Goal: Transaction & Acquisition: Subscribe to service/newsletter

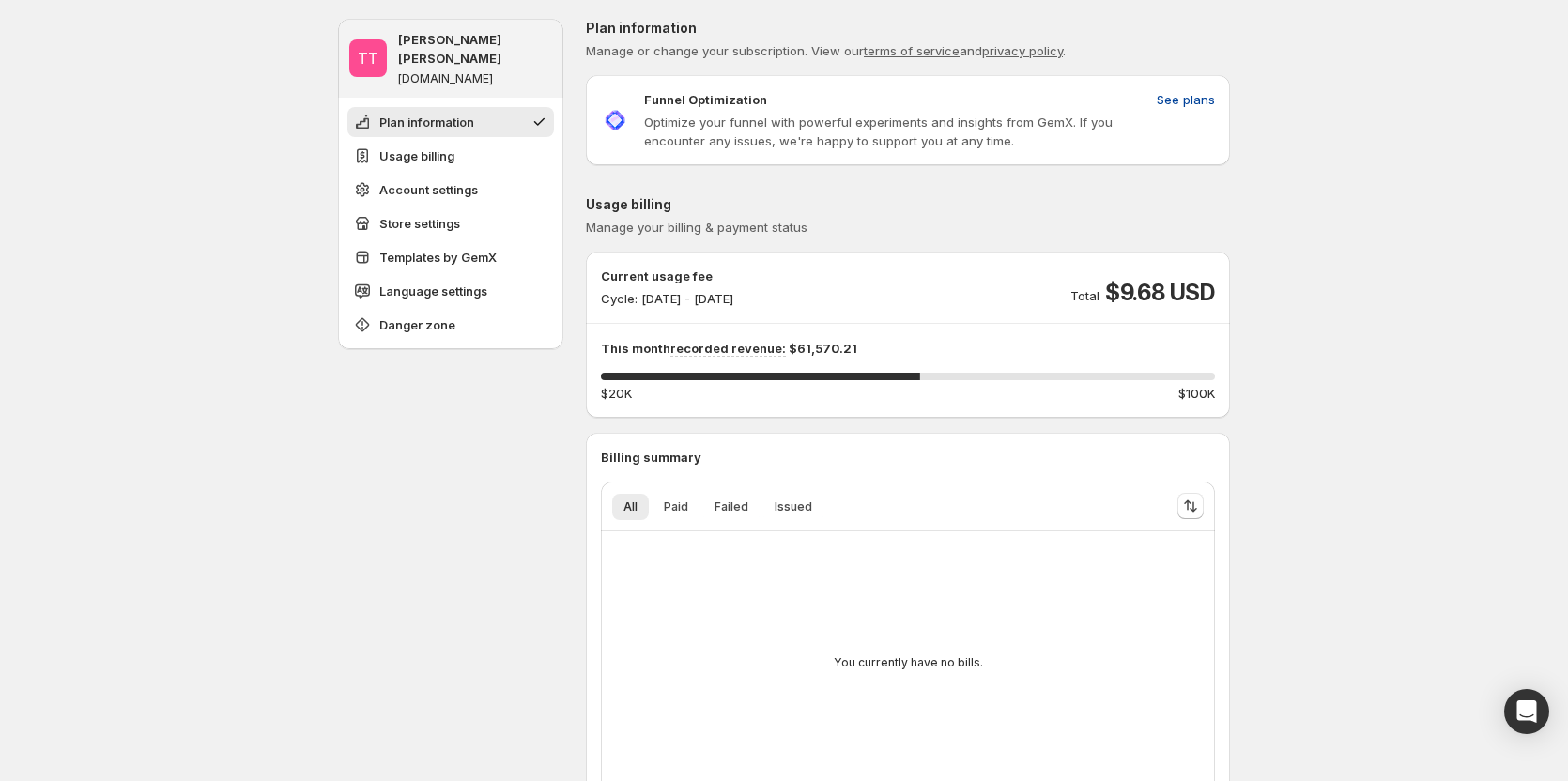
click at [1189, 101] on span "See plans" at bounding box center [1186, 100] width 59 height 19
click at [1200, 92] on span "See plans" at bounding box center [1186, 100] width 59 height 19
click at [1220, 103] on button "See plans" at bounding box center [1186, 99] width 81 height 30
drag, startPoint x: 1122, startPoint y: 289, endPoint x: 1235, endPoint y: 279, distance: 113.4
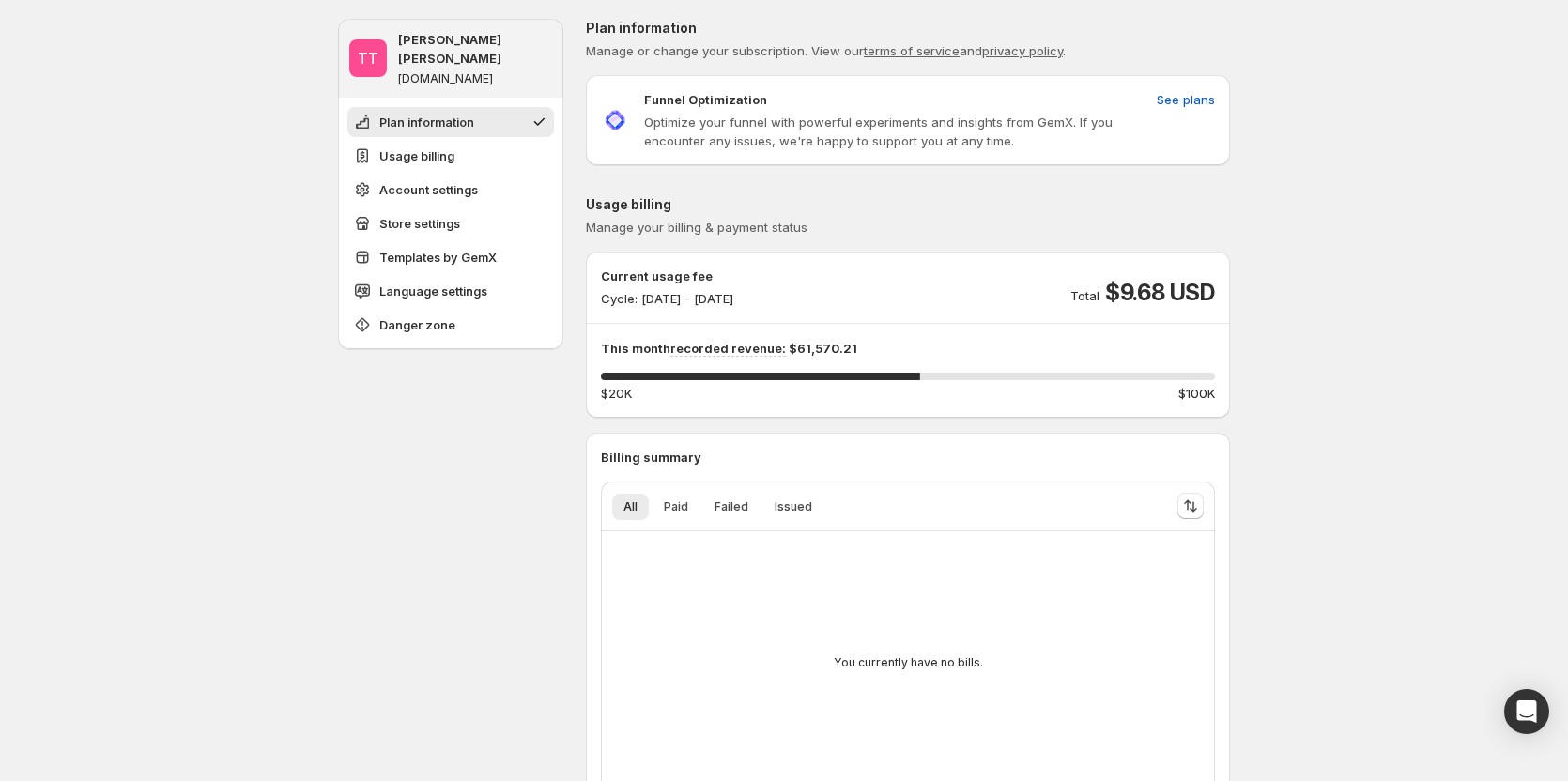
click at [1191, 95] on span "See plans" at bounding box center [1186, 100] width 59 height 19
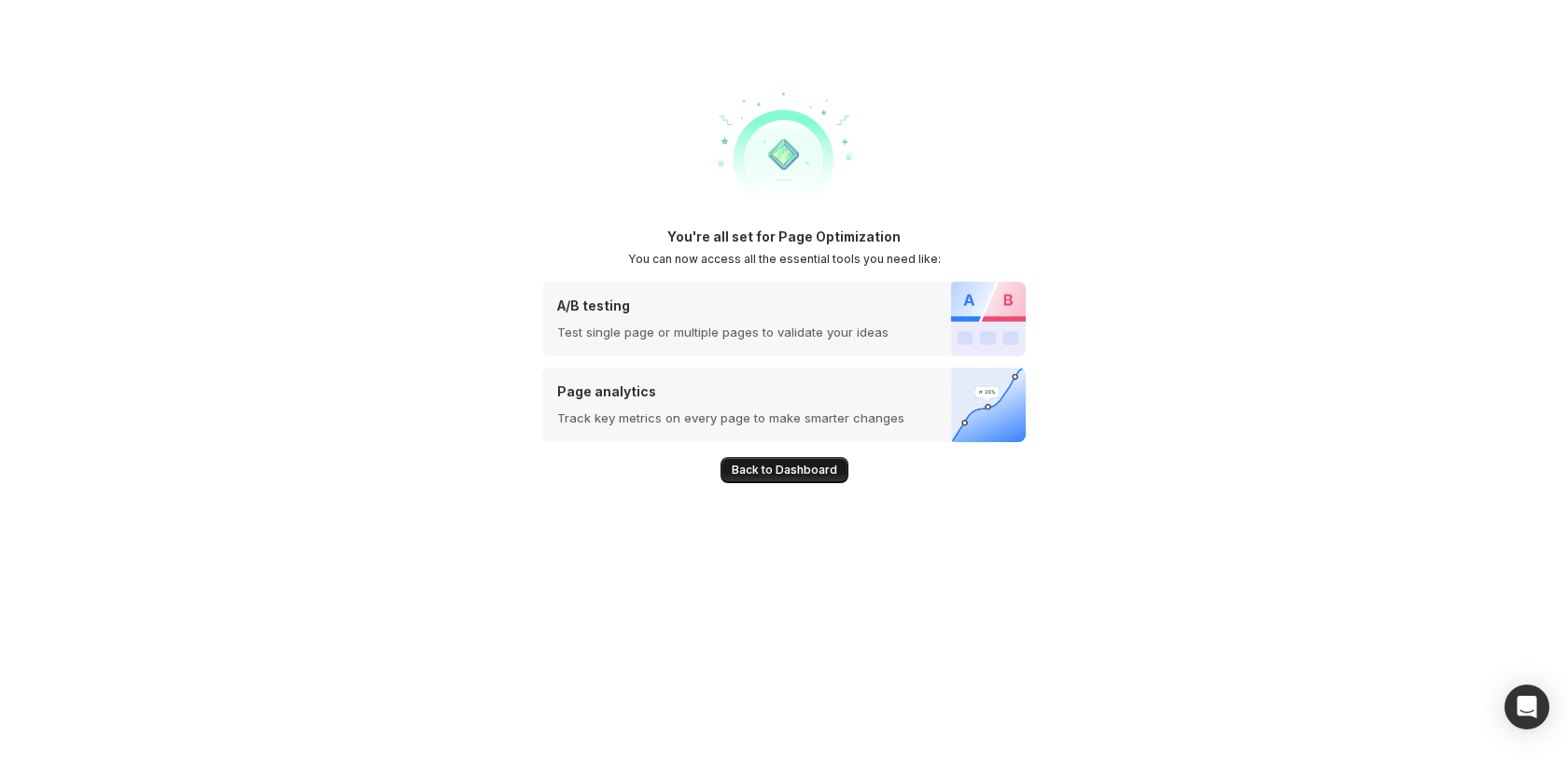
click at [801, 475] on span "Back to Dashboard" at bounding box center [784, 471] width 105 height 15
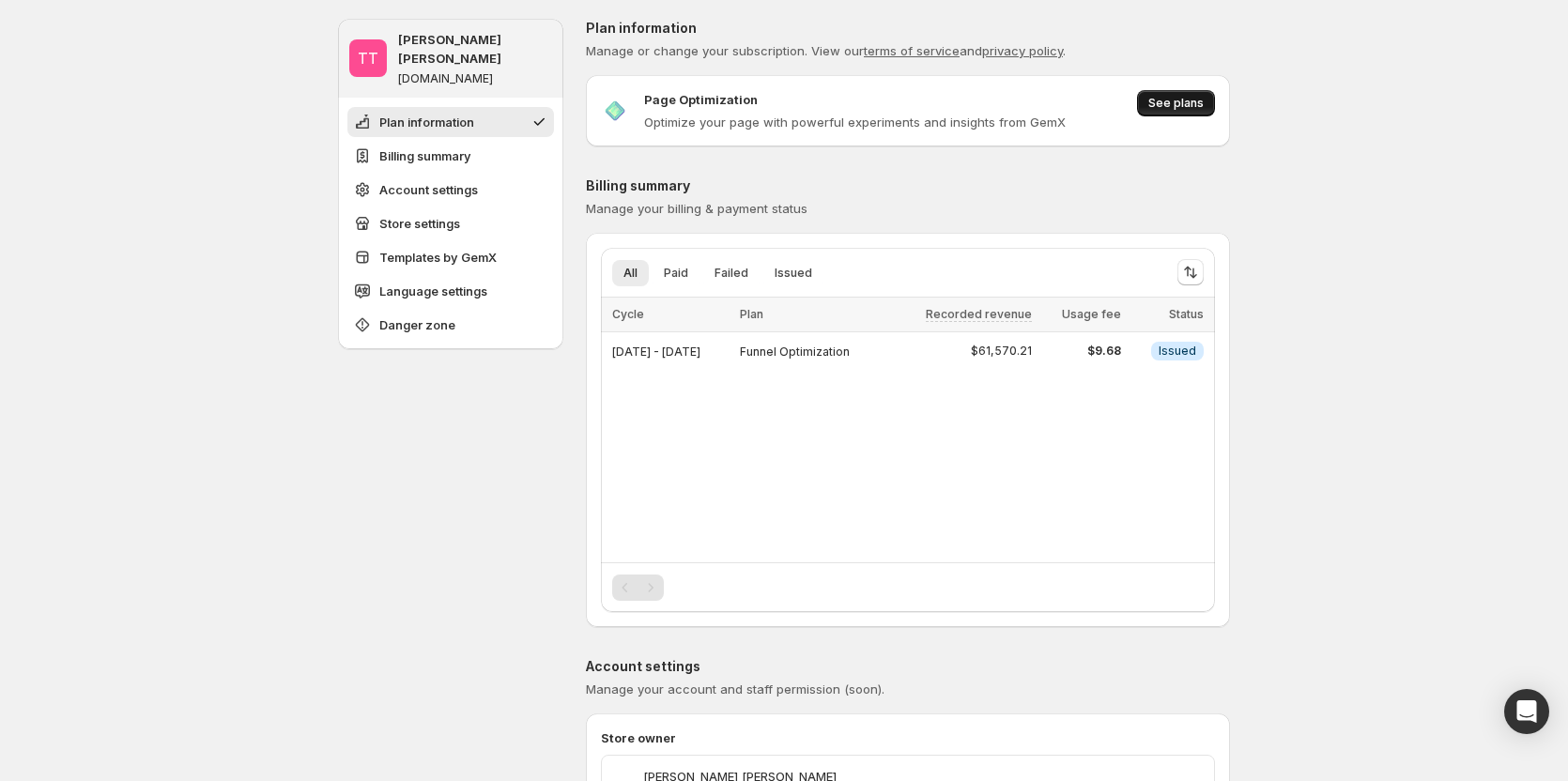
click at [1180, 90] on button "See plans" at bounding box center [1176, 103] width 78 height 26
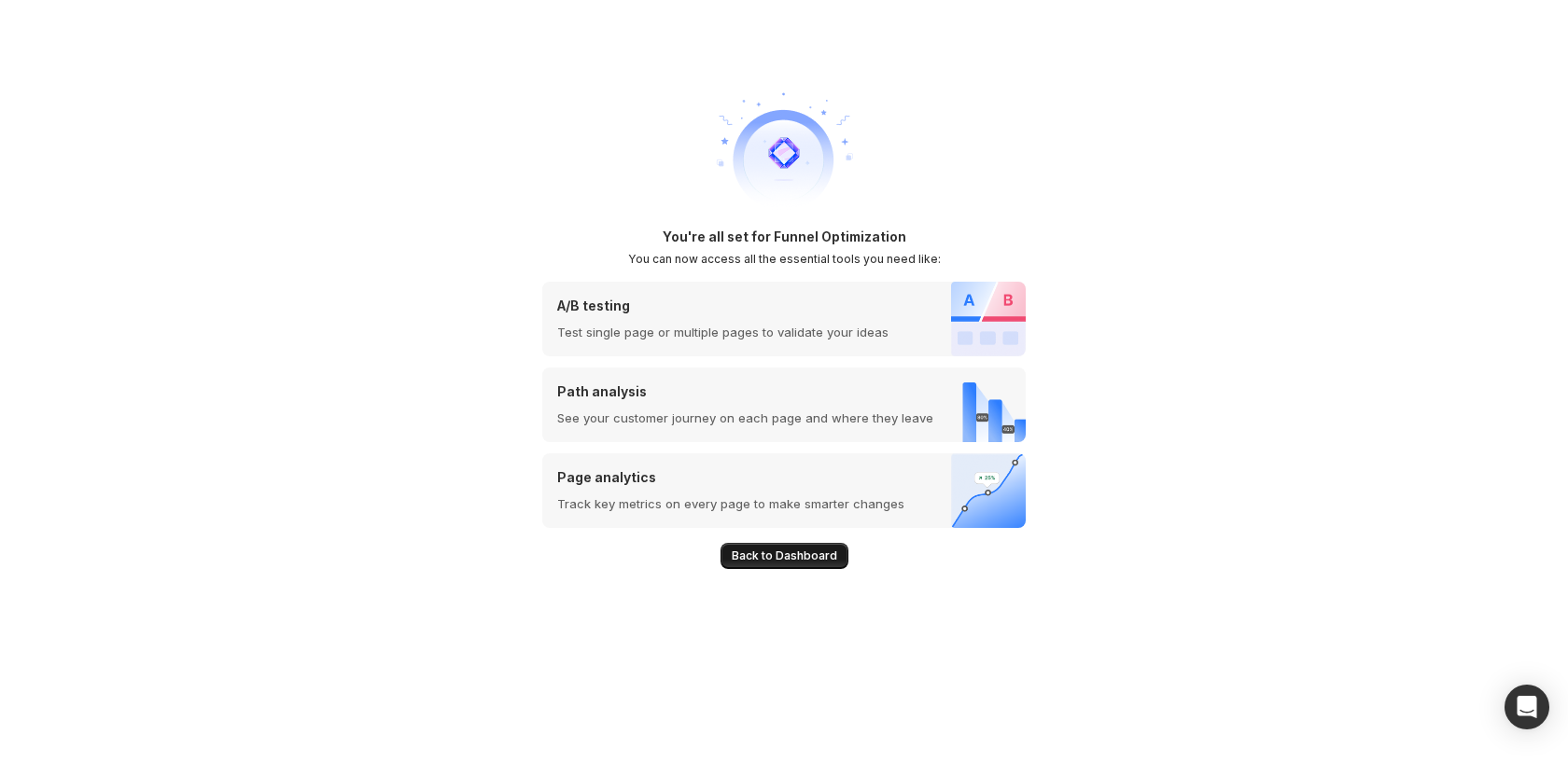
click at [754, 556] on span "Back to Dashboard" at bounding box center [784, 556] width 105 height 15
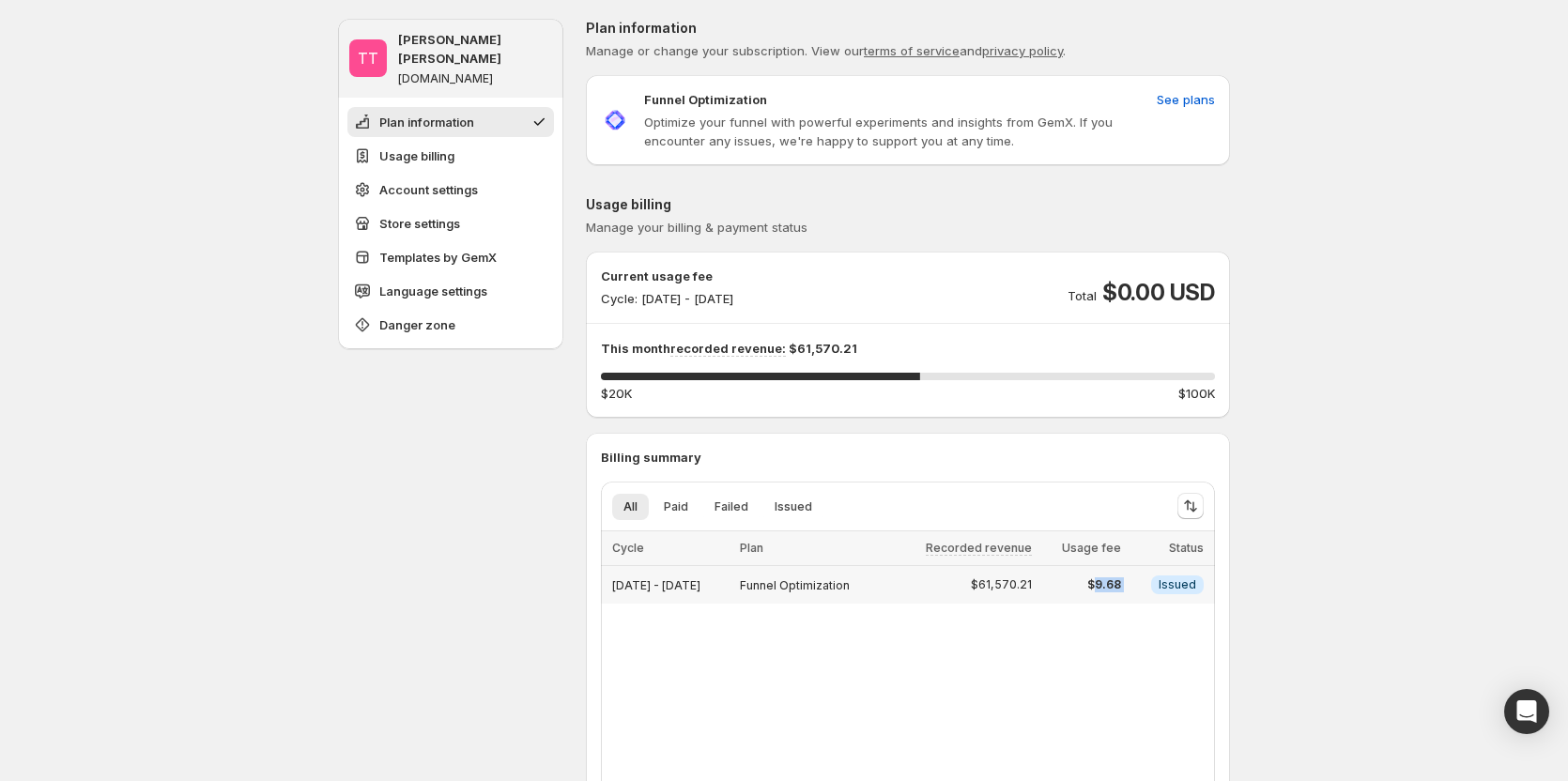
drag, startPoint x: 1107, startPoint y: 586, endPoint x: 1143, endPoint y: 580, distance: 36.5
click at [1143, 580] on tr "Oct 10, 2025 - Oct 13, 2025 Funnel Optimization $61,570.21 $9.68 Info Issued" at bounding box center [907, 585] width 614 height 38
click at [1097, 632] on div "Loading items… Loading items… Cycle Plan Recorded revenue Usage fee Status Sele…" at bounding box center [907, 664] width 614 height 265
drag, startPoint x: 643, startPoint y: 97, endPoint x: 767, endPoint y: 90, distance: 124.2
click at [767, 90] on div "Funnel Optimization Optimize your funnel with powerful experiments and insights…" at bounding box center [874, 120] width 549 height 61
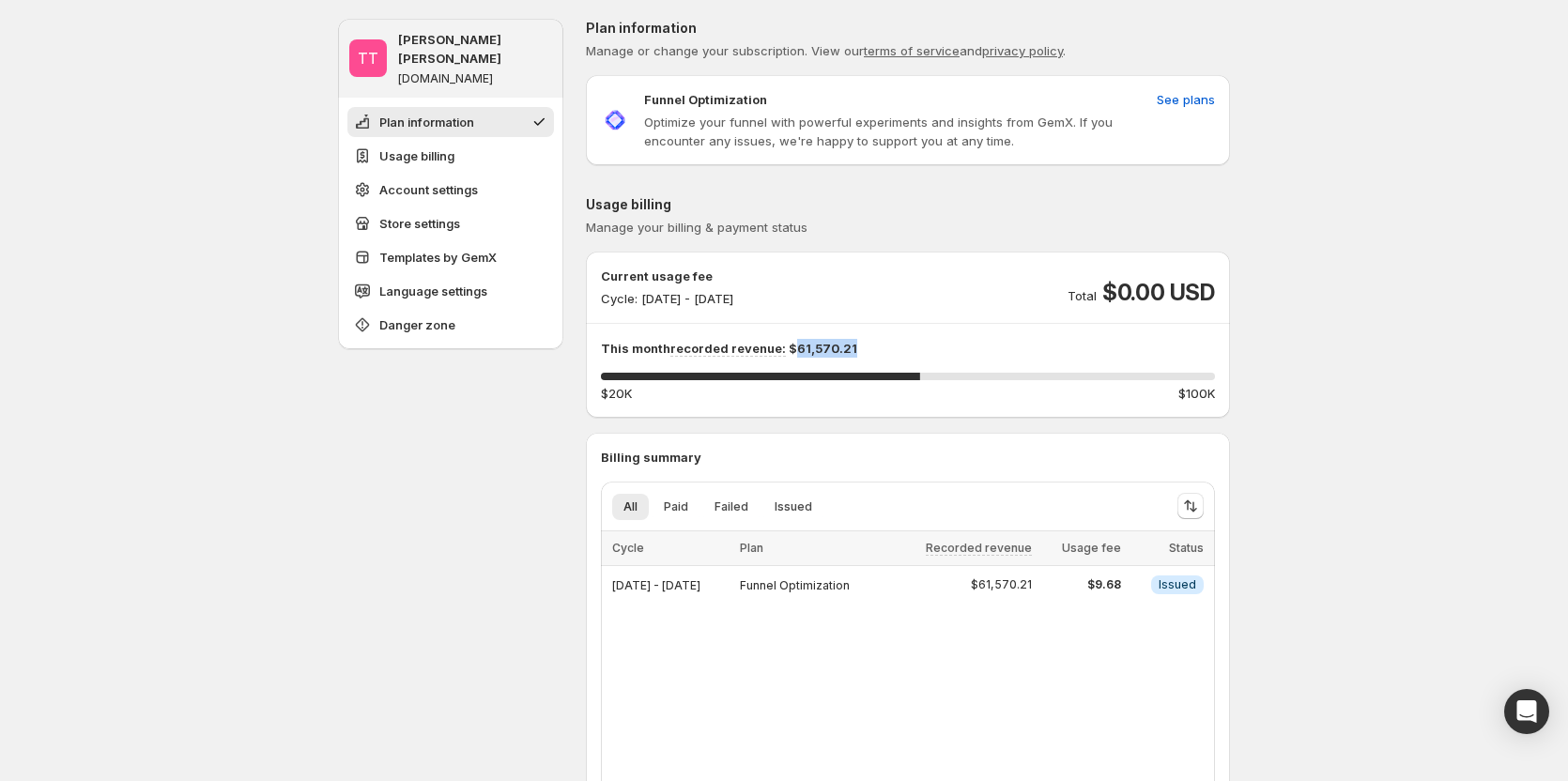
drag, startPoint x: 794, startPoint y: 351, endPoint x: 859, endPoint y: 345, distance: 65.3
click at [859, 345] on p "This month recorded revenue: $61,570.21" at bounding box center [907, 349] width 614 height 19
drag, startPoint x: 1104, startPoint y: 582, endPoint x: 1140, endPoint y: 576, distance: 36.5
click at [1140, 576] on tr "Oct 10, 2025 - Oct 13, 2025 Funnel Optimization $61,570.21 $9.68 Info Issued" at bounding box center [907, 585] width 614 height 38
drag, startPoint x: 794, startPoint y: 347, endPoint x: 924, endPoint y: 354, distance: 130.2
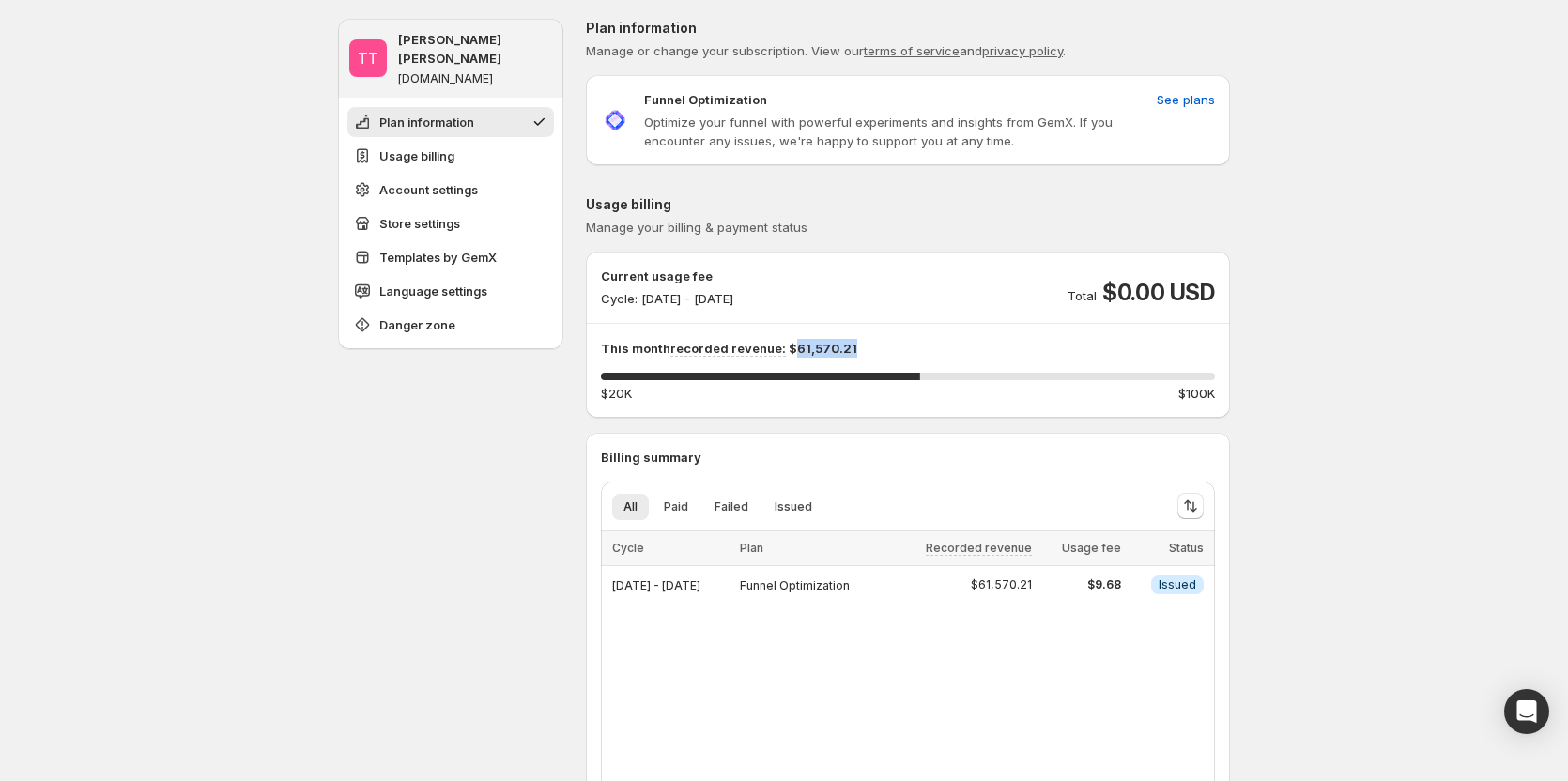
click at [924, 354] on p "This month recorded revenue: $61,570.21" at bounding box center [907, 349] width 614 height 19
click at [812, 351] on p "This month recorded revenue: $61,570.21" at bounding box center [907, 349] width 614 height 19
drag, startPoint x: 600, startPoint y: 348, endPoint x: 790, endPoint y: 347, distance: 190.0
click at [790, 347] on div "Current usage fee Cycle: Oct 13, 2025 - Oct 31, 2025 Total $0.00 USD This month…" at bounding box center [908, 335] width 644 height 136
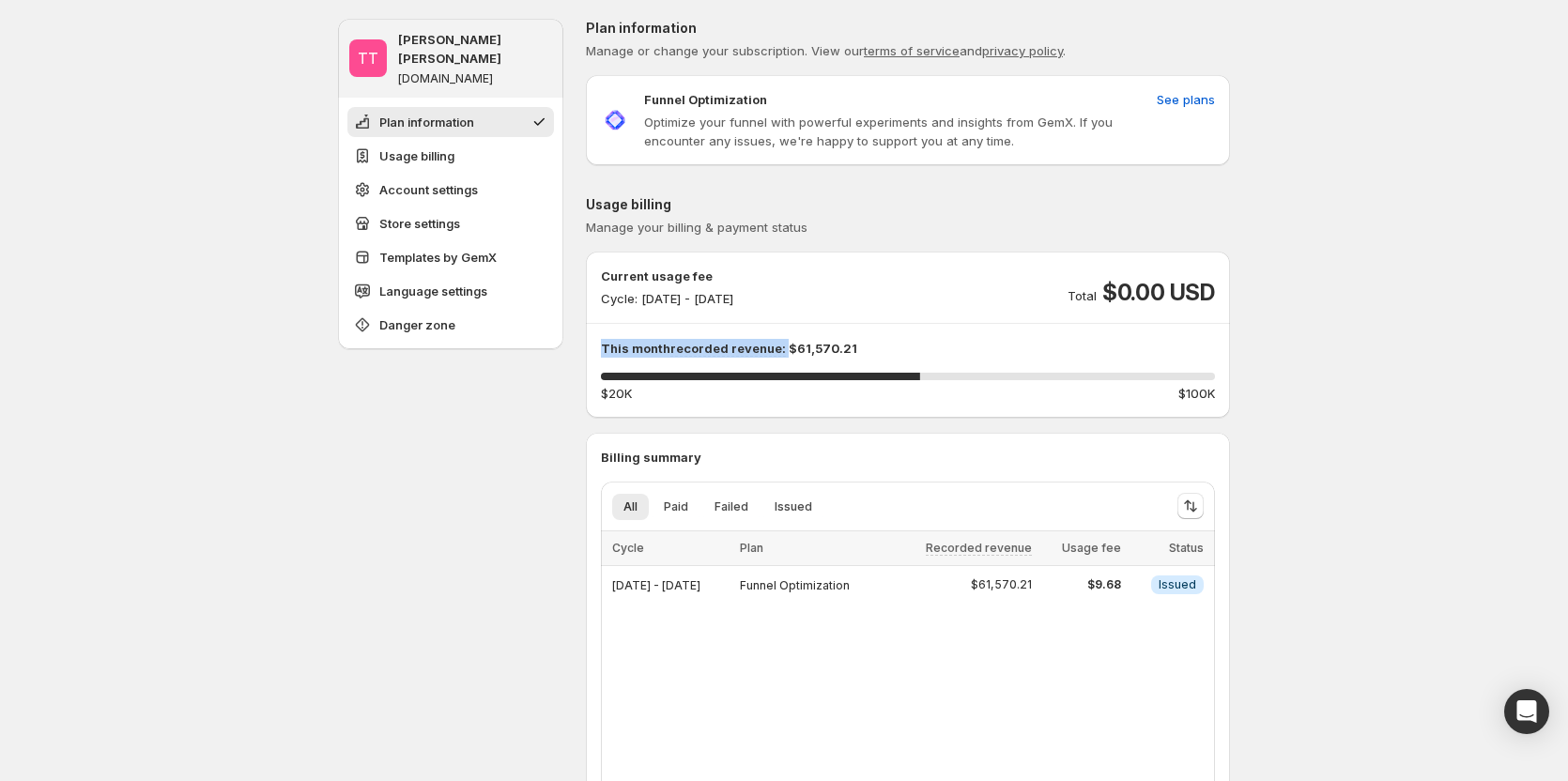
click at [626, 350] on p "This month recorded revenue: $61,570.21" at bounding box center [907, 349] width 614 height 19
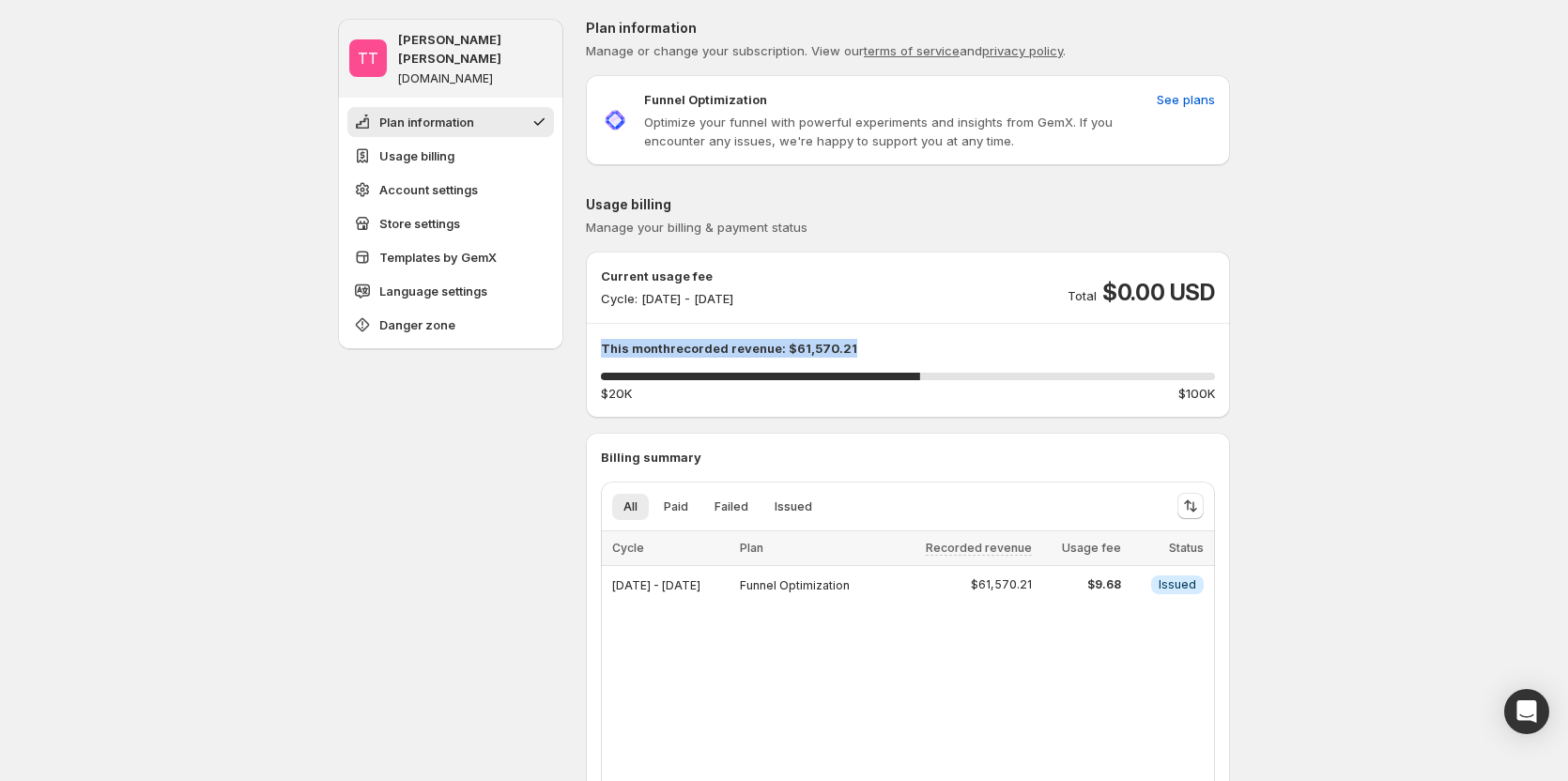
click at [626, 350] on p "This month recorded revenue: $61,570.21" at bounding box center [907, 349] width 614 height 19
drag, startPoint x: 924, startPoint y: 378, endPoint x: 1223, endPoint y: 393, distance: 299.4
click at [1215, 394] on div "51.962762500000004 % $20K $100K" at bounding box center [907, 387] width 614 height 30
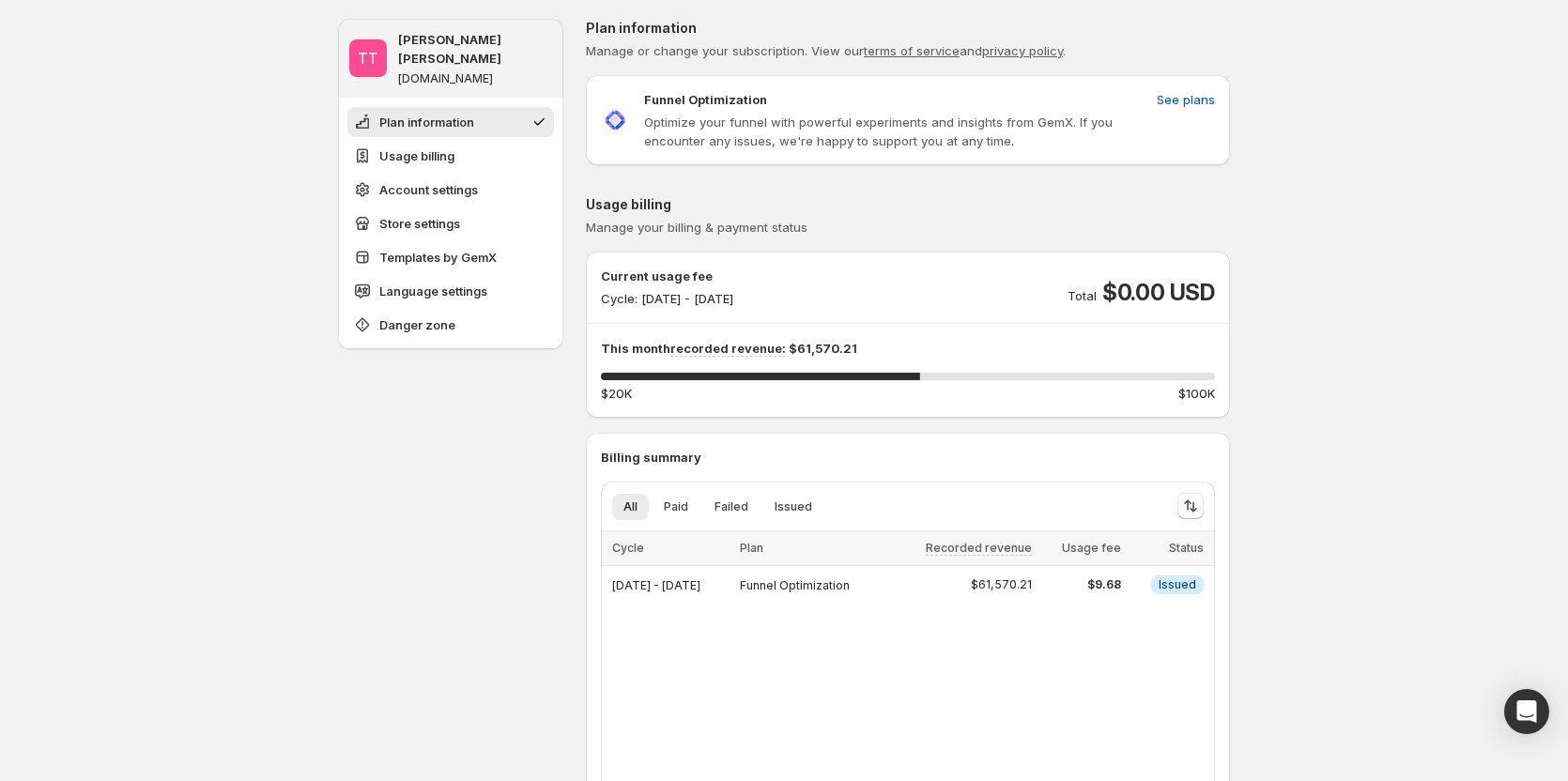
drag, startPoint x: 433, startPoint y: 467, endPoint x: 394, endPoint y: 480, distance: 41.1
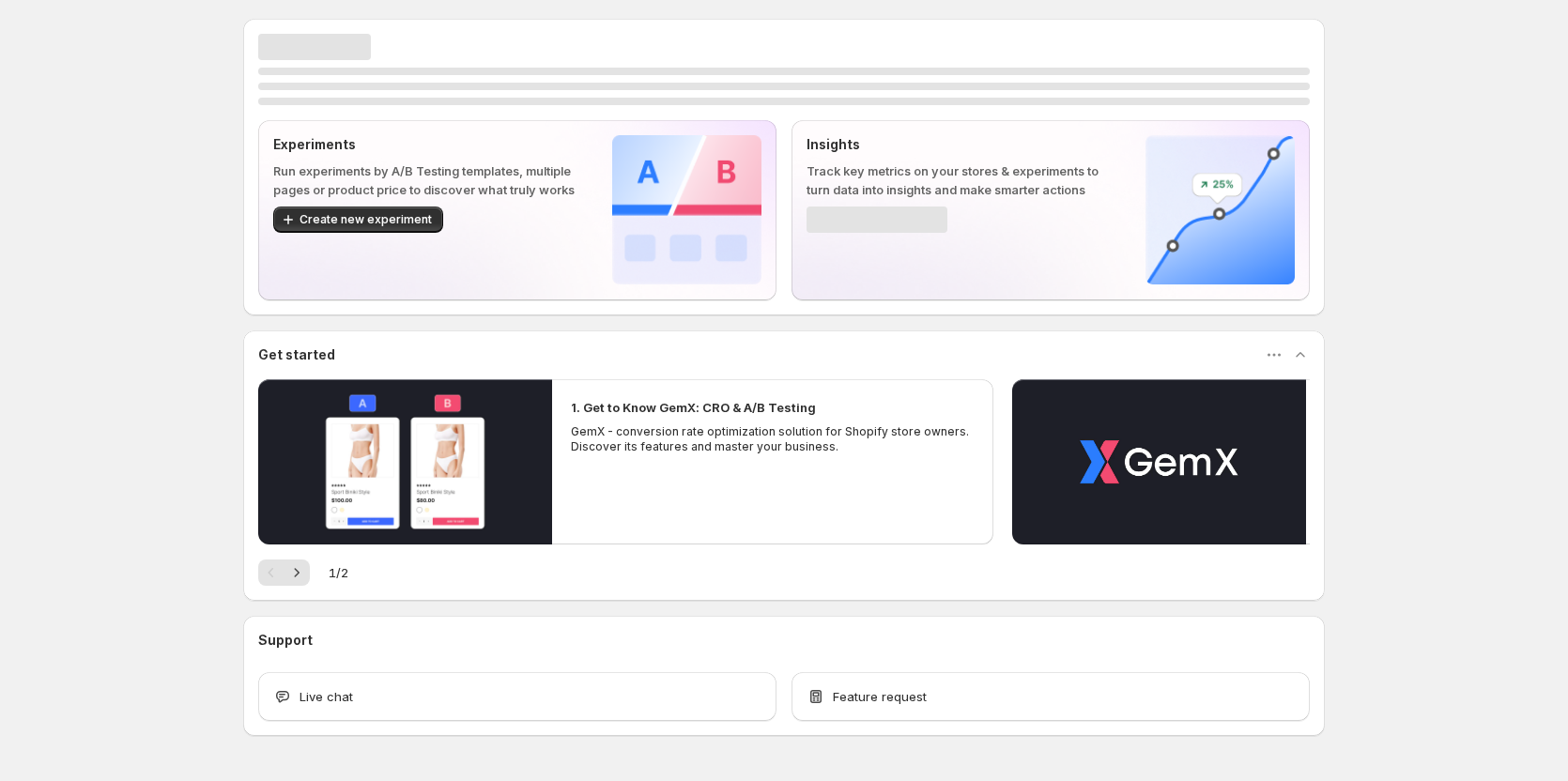
scroll to position [57, 0]
